Goal: Task Accomplishment & Management: Use online tool/utility

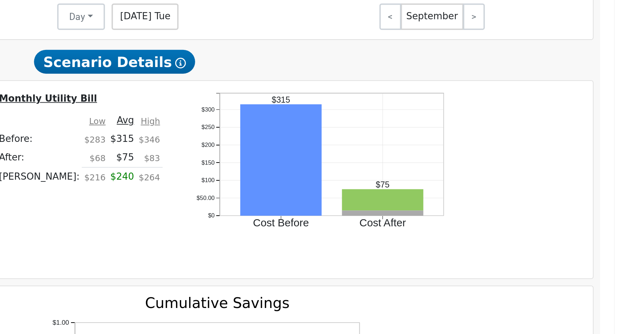
scroll to position [410, 0]
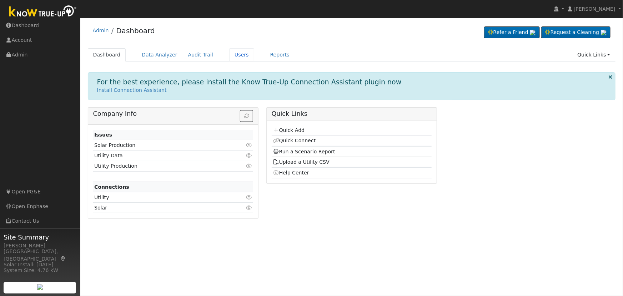
click at [235, 55] on link "Users" at bounding box center [241, 54] width 25 height 13
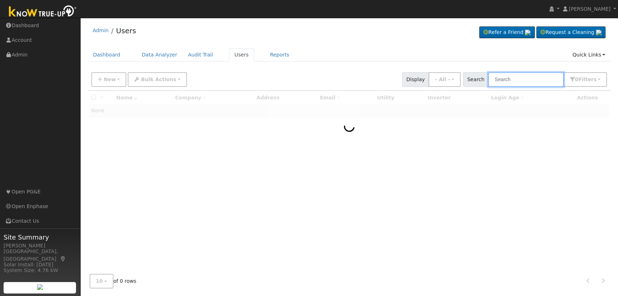
click at [504, 74] on input "text" at bounding box center [526, 79] width 76 height 15
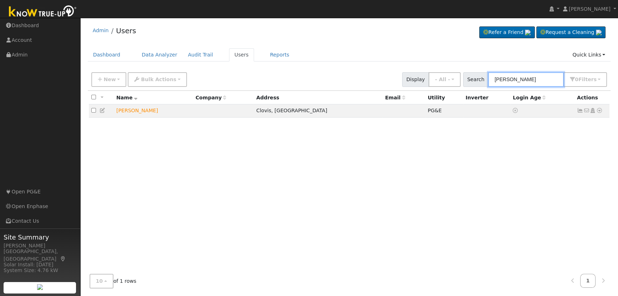
type input "[PERSON_NAME]"
click at [601, 112] on icon at bounding box center [600, 110] width 6 height 5
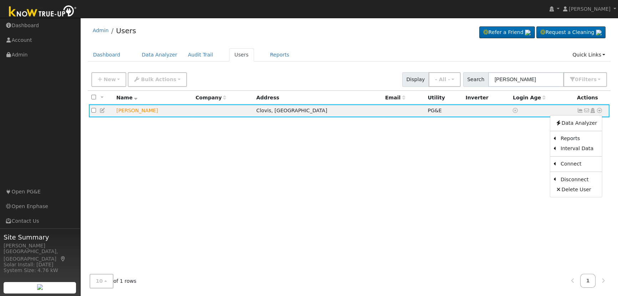
click at [0, 0] on link "Scenario" at bounding box center [0, 0] width 0 height 0
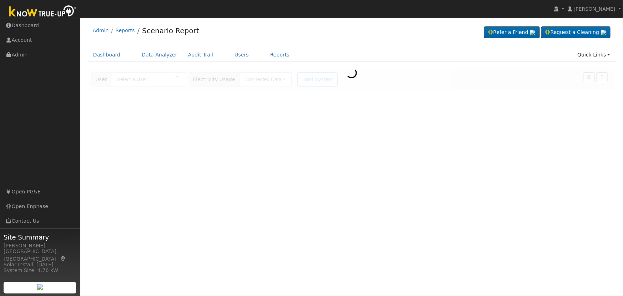
type input "[PERSON_NAME]"
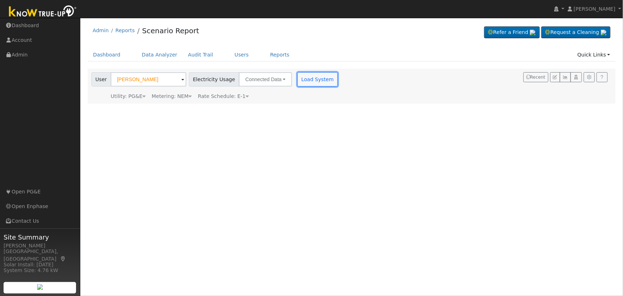
click at [306, 81] on button "Load System" at bounding box center [317, 79] width 41 height 14
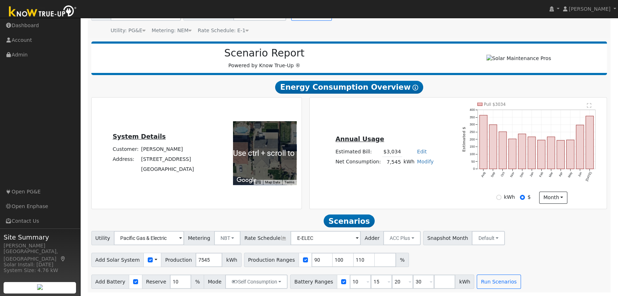
scroll to position [68, 0]
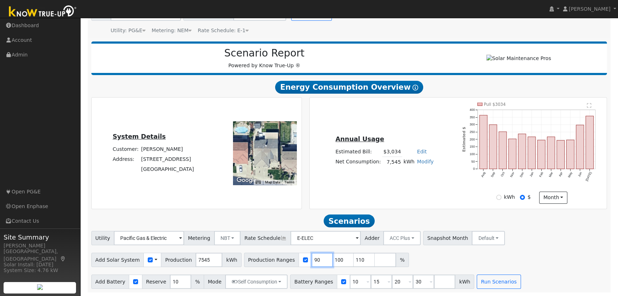
click at [312, 266] on input "90" at bounding box center [322, 259] width 21 height 14
type input "100"
type input "110"
click at [312, 266] on input "100" at bounding box center [322, 259] width 21 height 14
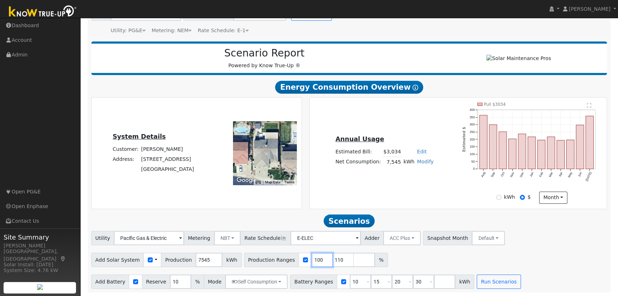
type input "110"
click at [312, 266] on input "110" at bounding box center [322, 259] width 21 height 14
click at [312, 266] on input "number" at bounding box center [322, 259] width 21 height 14
type input "166"
click at [312, 263] on input "166" at bounding box center [322, 259] width 21 height 14
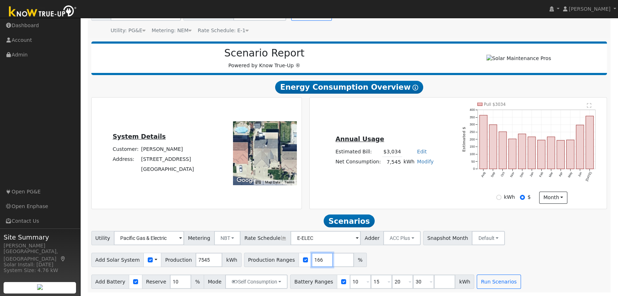
click at [312, 263] on input "166" at bounding box center [322, 259] width 21 height 14
type input "116"
click at [170, 284] on input "10" at bounding box center [180, 281] width 21 height 14
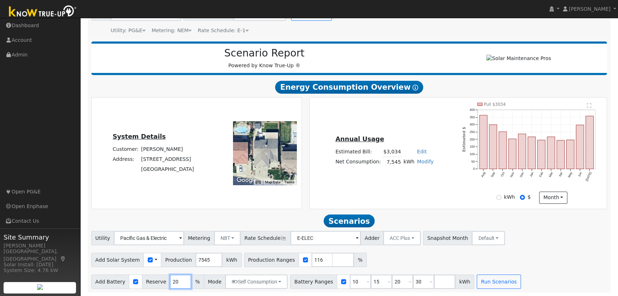
type input "20"
click at [350, 282] on input "10" at bounding box center [360, 281] width 21 height 14
type input "15"
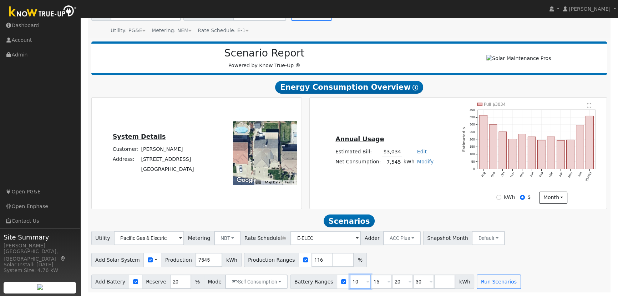
type input "20"
type input "30"
click at [350, 282] on input "15" at bounding box center [360, 281] width 21 height 14
type input "20"
type input "30"
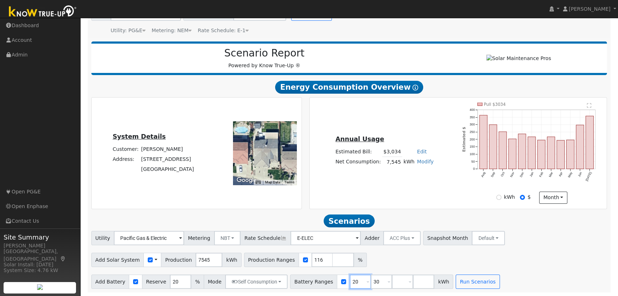
click at [350, 282] on input "20" at bounding box center [360, 281] width 21 height 14
type input "30"
click at [350, 282] on input "30" at bounding box center [360, 281] width 21 height 14
type input "3"
type input "13.5"
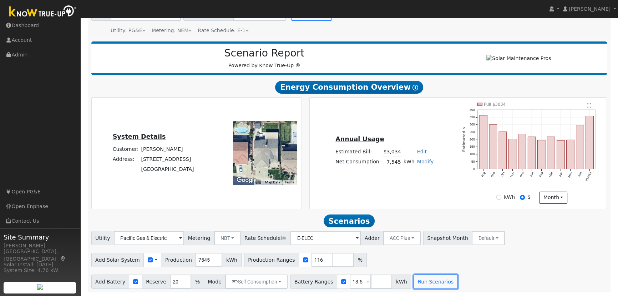
click at [414, 277] on button "Run Scenarios" at bounding box center [436, 281] width 44 height 14
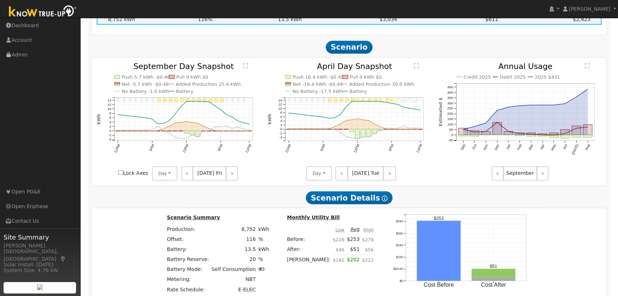
scroll to position [358, 0]
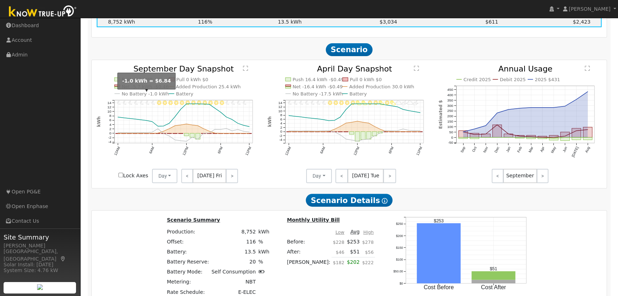
click at [141, 96] on text "No Battery -1.0 kWh" at bounding box center [145, 93] width 47 height 5
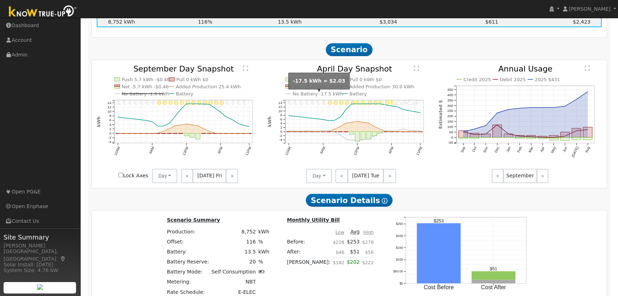
click at [319, 96] on text "No Battery -17.5 kWh" at bounding box center [318, 93] width 51 height 5
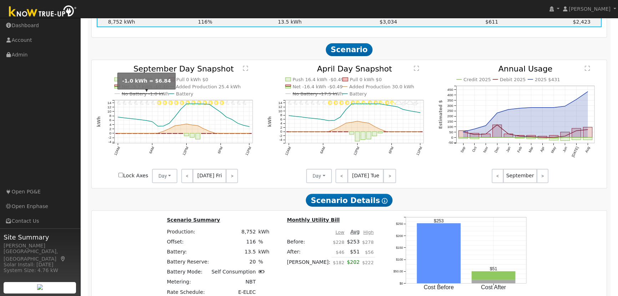
click at [151, 96] on text "No Battery -1.0 kWh" at bounding box center [145, 93] width 47 height 5
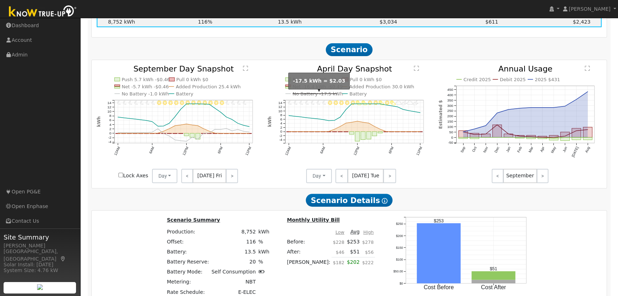
click at [306, 95] on text "No Battery -17.5 kWh" at bounding box center [318, 93] width 51 height 5
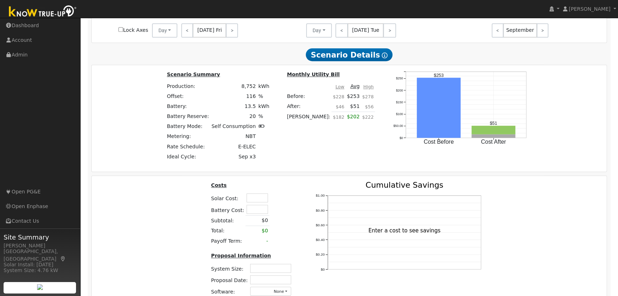
scroll to position [553, 0]
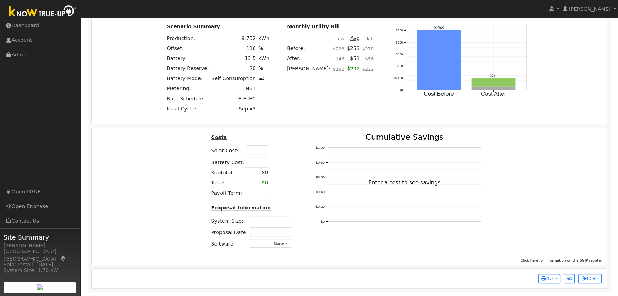
click at [257, 150] on input "text" at bounding box center [257, 149] width 21 height 9
type input "$28,900"
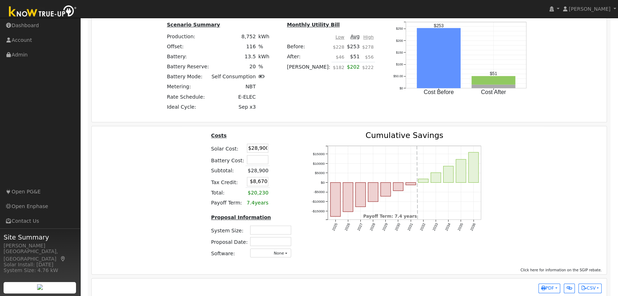
click at [288, 147] on table "Costs Solar Cost: $28,900 Battery Cost: Subtotal: $28,900 Tax Credit: $8,670 To…" at bounding box center [252, 169] width 85 height 76
click at [258, 182] on input "$8,670" at bounding box center [257, 181] width 21 height 9
type input "$0"
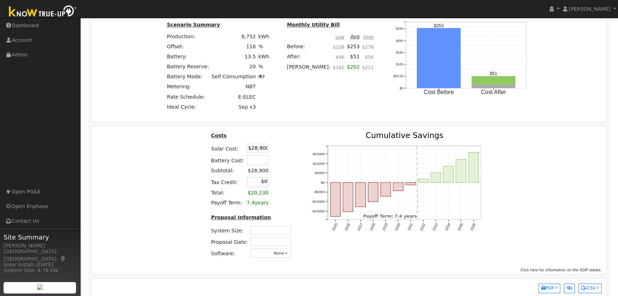
click at [289, 163] on table "Costs Solar Cost: $28,900 Battery Cost: Subtotal: $28,900 Tax Credit: $0 Total:…" at bounding box center [252, 169] width 85 height 76
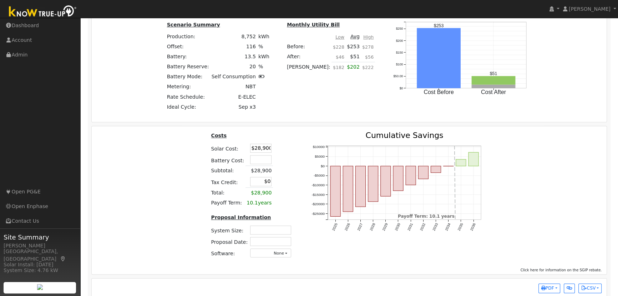
click at [286, 232] on input "text" at bounding box center [270, 229] width 41 height 9
type input "5.39"
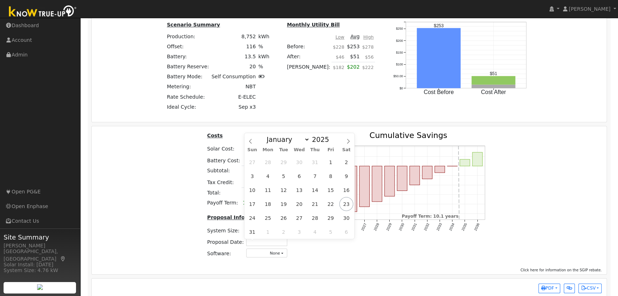
click at [279, 243] on input "text" at bounding box center [266, 241] width 41 height 9
click at [348, 201] on span "23" at bounding box center [346, 204] width 14 height 14
type input "08/23/2025"
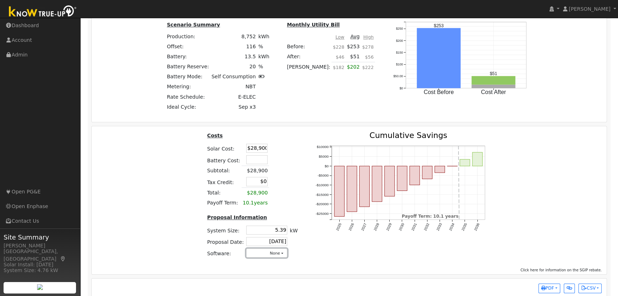
click at [270, 253] on button "None" at bounding box center [266, 252] width 41 height 9
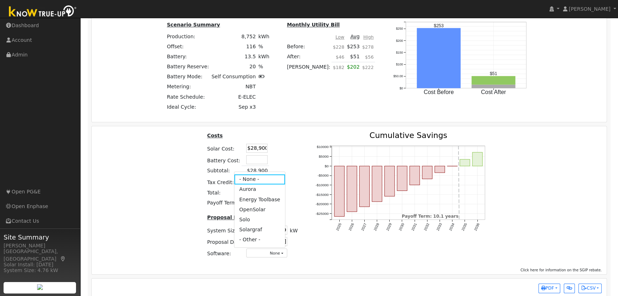
click at [249, 192] on link "Aurora" at bounding box center [259, 189] width 51 height 10
click at [307, 257] on div "2025 2026 2027 2028 2029 2030 2031 2032 2033 2034 2035 2036 -$25000 -$20000 -$1…" at bounding box center [403, 197] width 193 height 132
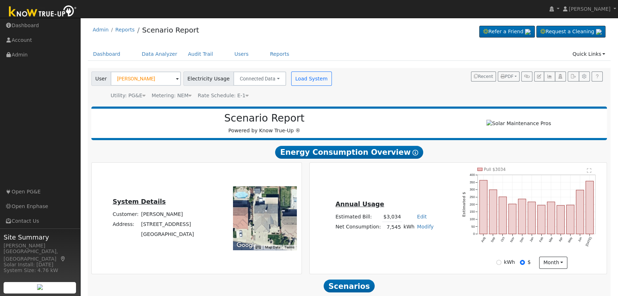
scroll to position [0, 0]
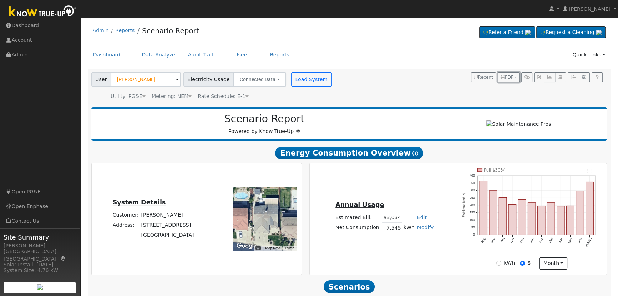
click at [515, 77] on button "PDF" at bounding box center [509, 77] width 22 height 10
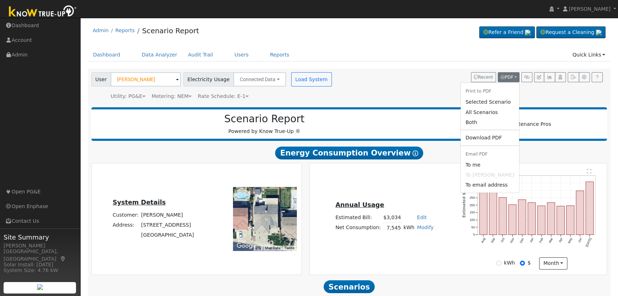
click at [488, 124] on link "Both" at bounding box center [489, 122] width 59 height 10
